Goal: Task Accomplishment & Management: Complete application form

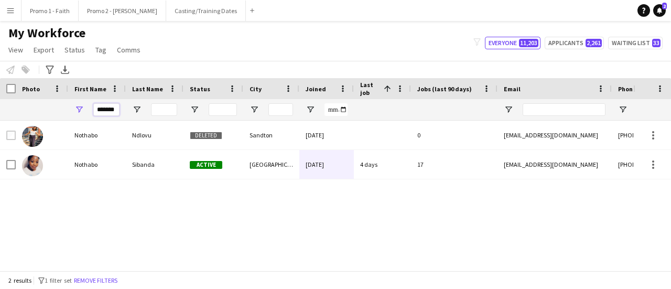
click at [94, 110] on input "*******" at bounding box center [106, 109] width 26 height 13
type input "*"
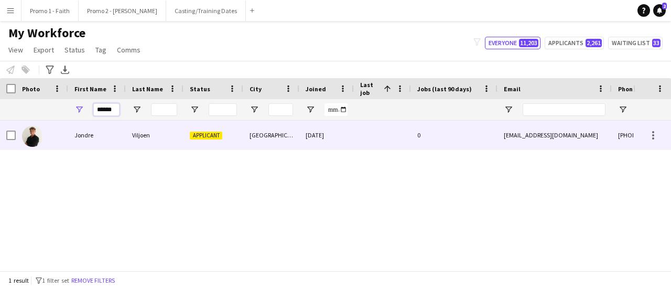
type input "******"
click at [151, 135] on div "Viljoen" at bounding box center [155, 135] width 58 height 29
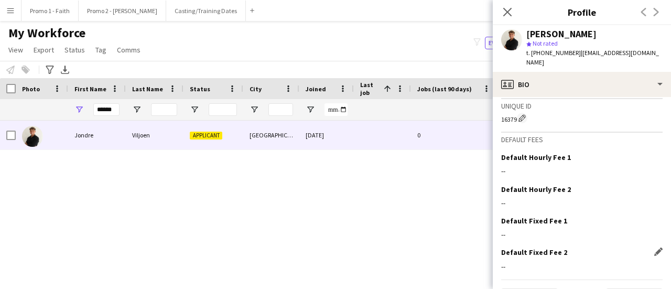
scroll to position [490, 0]
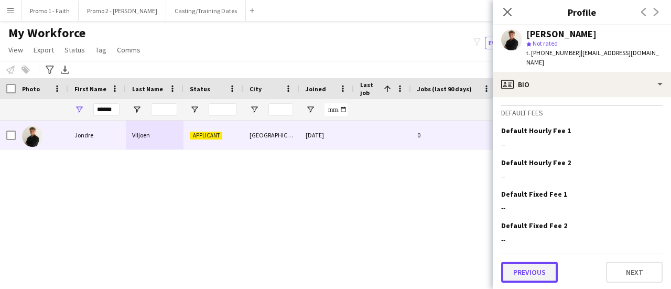
click at [534, 267] on button "Previous" at bounding box center [529, 272] width 57 height 21
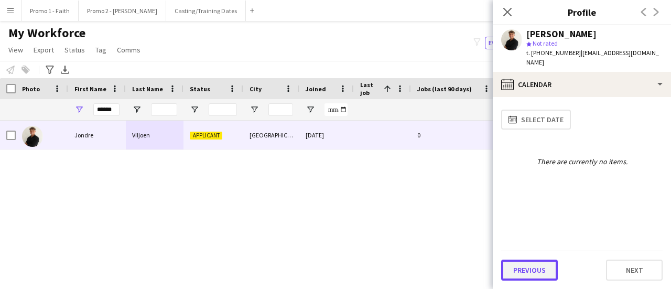
click at [533, 263] on button "Previous" at bounding box center [529, 270] width 57 height 21
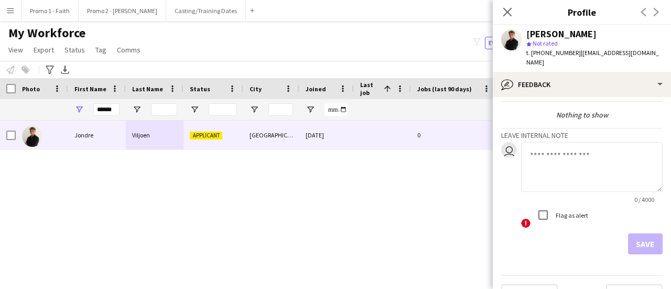
scroll to position [48, 0]
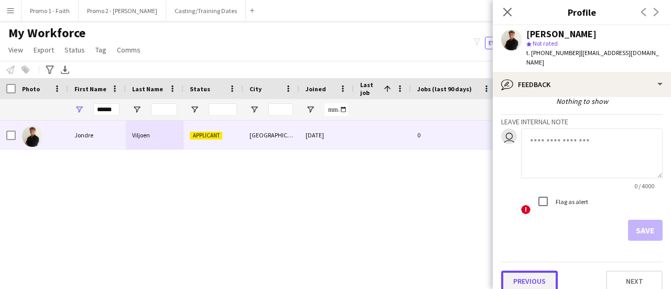
click at [530, 271] on button "Previous" at bounding box center [529, 281] width 57 height 21
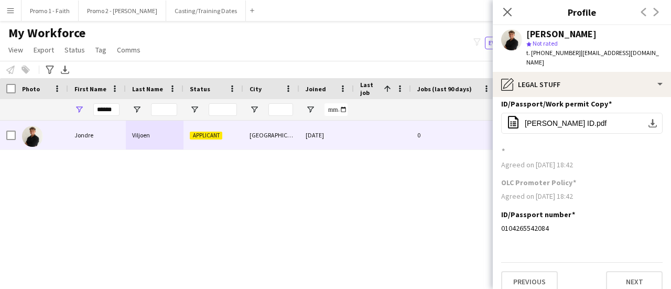
scroll to position [8, 0]
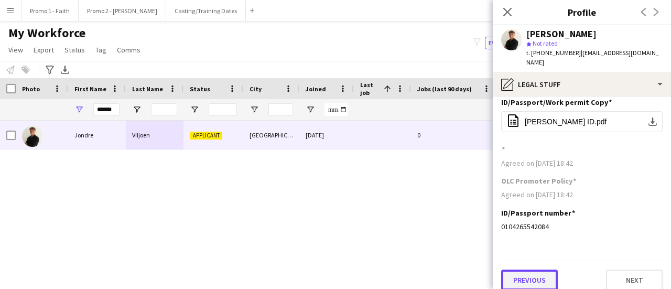
click at [524, 270] on button "Previous" at bounding box center [529, 280] width 57 height 21
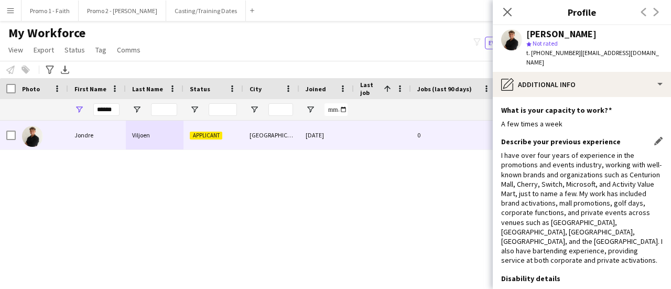
scroll to position [66, 0]
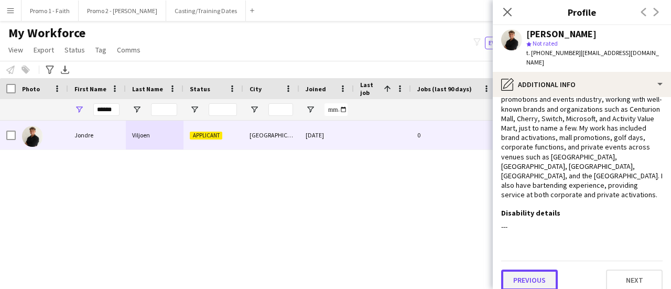
click at [520, 270] on button "Previous" at bounding box center [529, 280] width 57 height 21
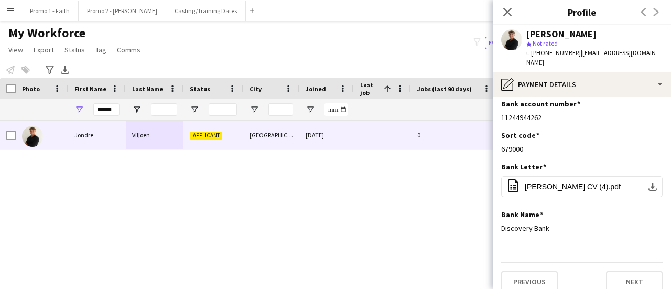
scroll to position [8, 0]
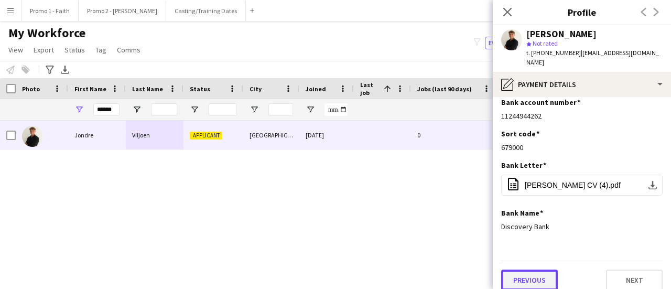
click at [525, 270] on button "Previous" at bounding box center [529, 280] width 57 height 21
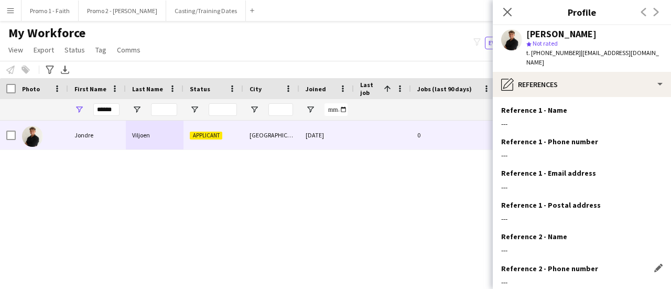
scroll to position [119, 0]
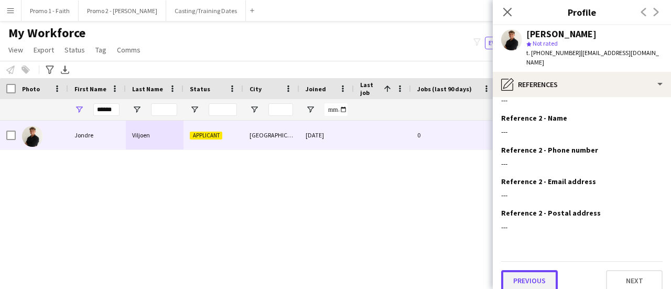
click at [524, 270] on button "Previous" at bounding box center [529, 280] width 57 height 21
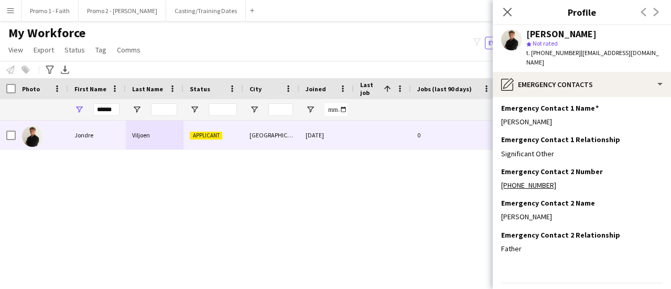
scroll to position [56, 0]
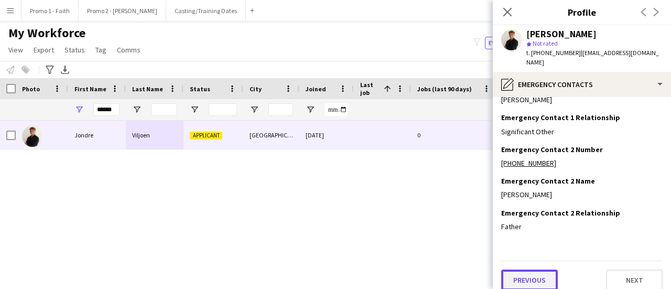
click at [533, 270] on button "Previous" at bounding box center [529, 280] width 57 height 21
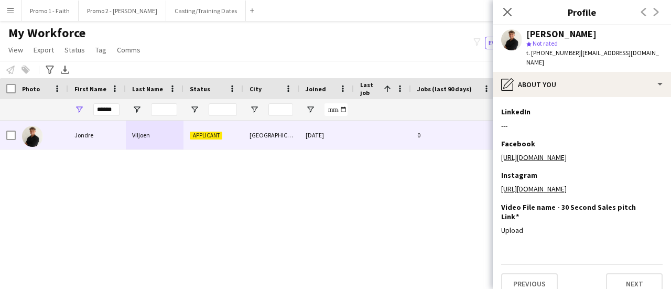
scroll to position [211, 0]
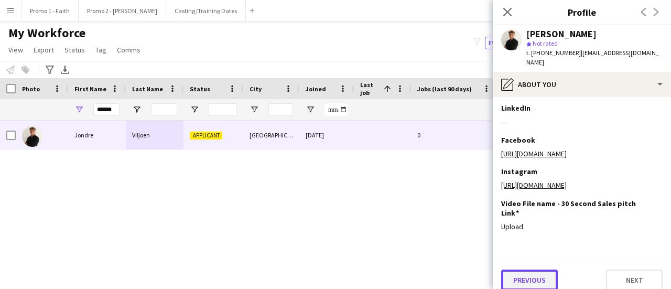
click at [522, 271] on button "Previous" at bounding box center [529, 280] width 57 height 21
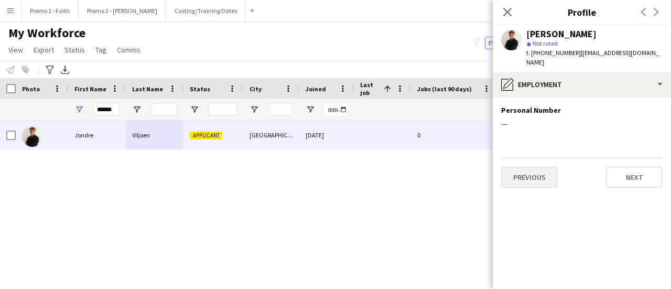
scroll to position [0, 0]
click at [528, 169] on button "Previous" at bounding box center [529, 177] width 57 height 21
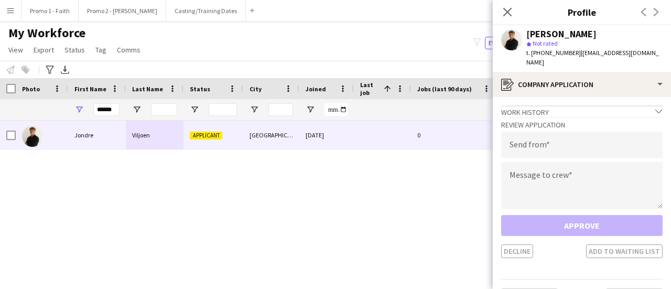
drag, startPoint x: 572, startPoint y: 52, endPoint x: 658, endPoint y: 57, distance: 85.6
click at [658, 57] on app-profile-header "[PERSON_NAME] star Not rated t. [PHONE_NUMBER] | [EMAIL_ADDRESS][DOMAIN_NAME]" at bounding box center [582, 48] width 178 height 47
copy span "[EMAIL_ADDRESS][DOMAIN_NAME]"
click at [515, 142] on input "email" at bounding box center [582, 145] width 162 height 26
paste input "**********"
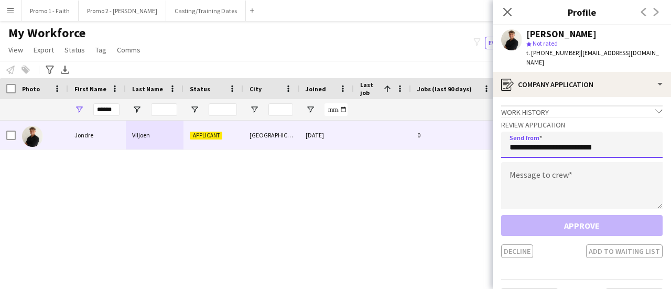
type input "**********"
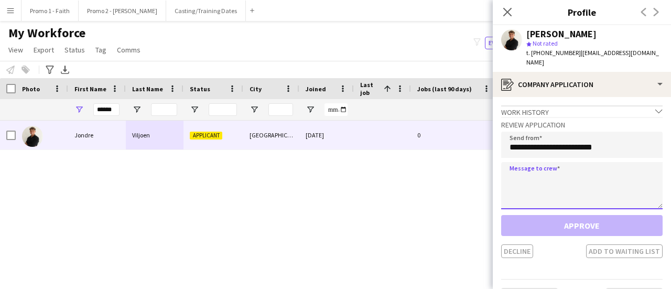
click at [518, 177] on textarea at bounding box center [582, 185] width 162 height 47
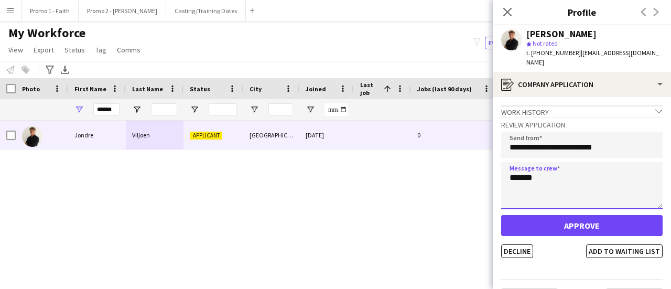
type textarea "******"
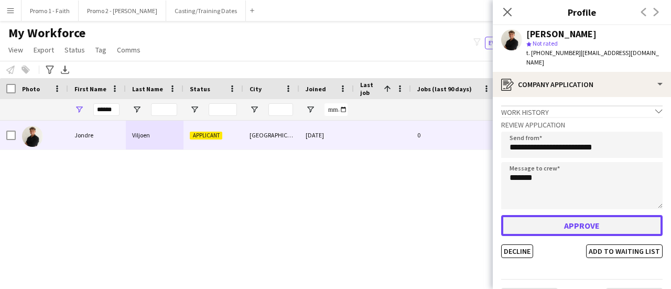
click at [564, 216] on button "Approve" at bounding box center [582, 225] width 162 height 21
